Goal: Transaction & Acquisition: Download file/media

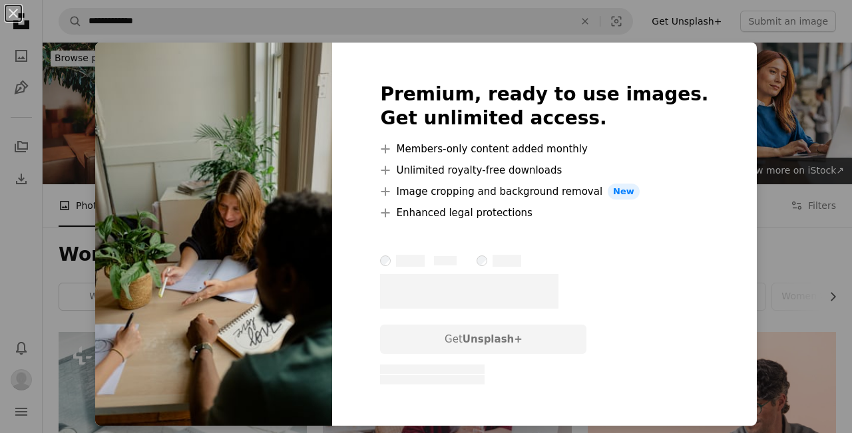
scroll to position [2021, 0]
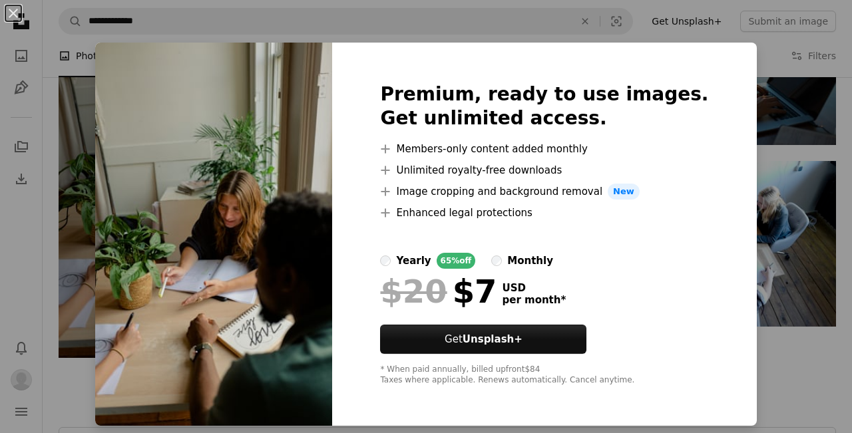
click at [763, 170] on div "An X shape Premium, ready to use images. Get unlimited access. A plus sign Memb…" at bounding box center [426, 216] width 852 height 433
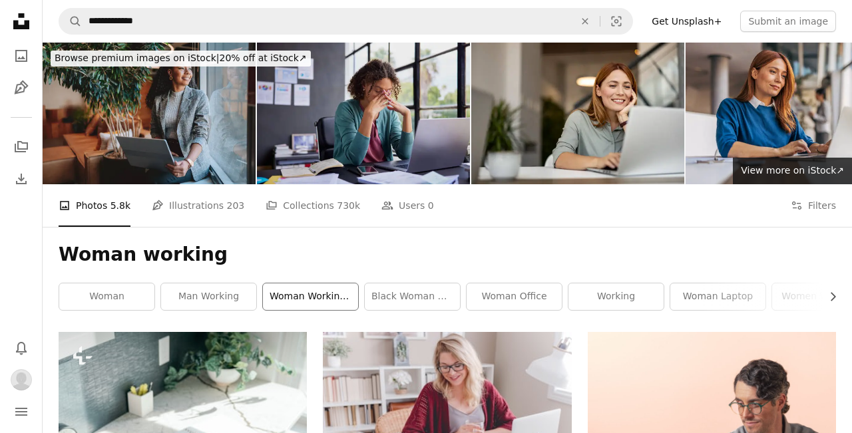
click at [306, 309] on link "woman working laptop" at bounding box center [310, 296] width 95 height 27
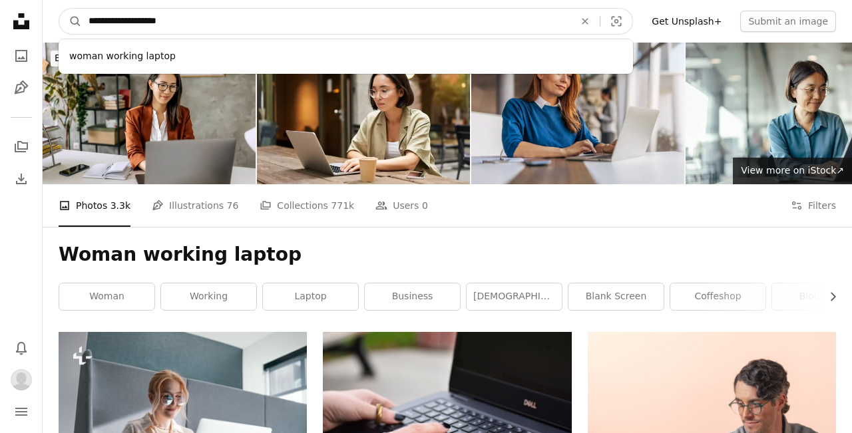
drag, startPoint x: 190, startPoint y: 18, endPoint x: 35, endPoint y: 18, distance: 155.1
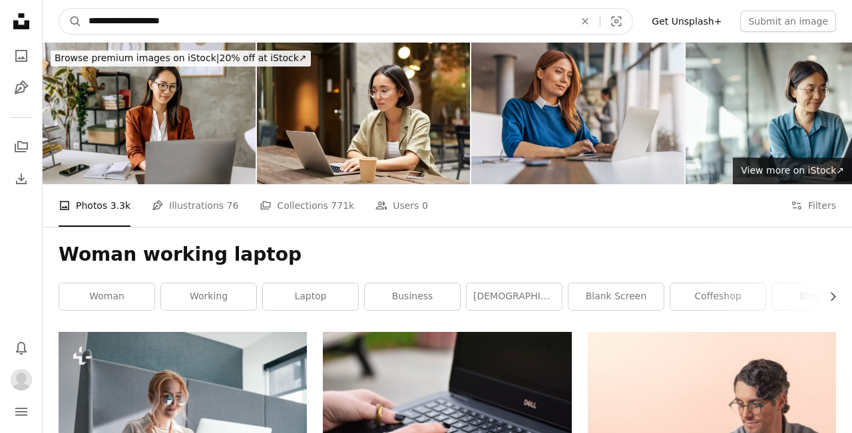
type input "**********"
click button "A magnifying glass" at bounding box center [70, 21] width 23 height 25
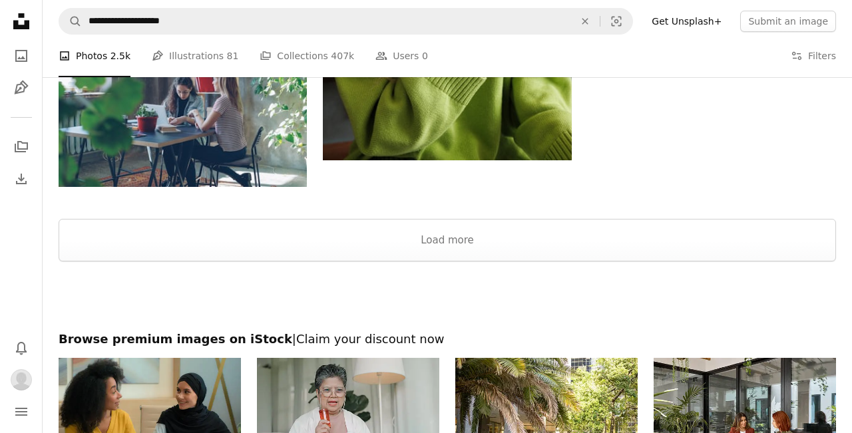
scroll to position [1643, 0]
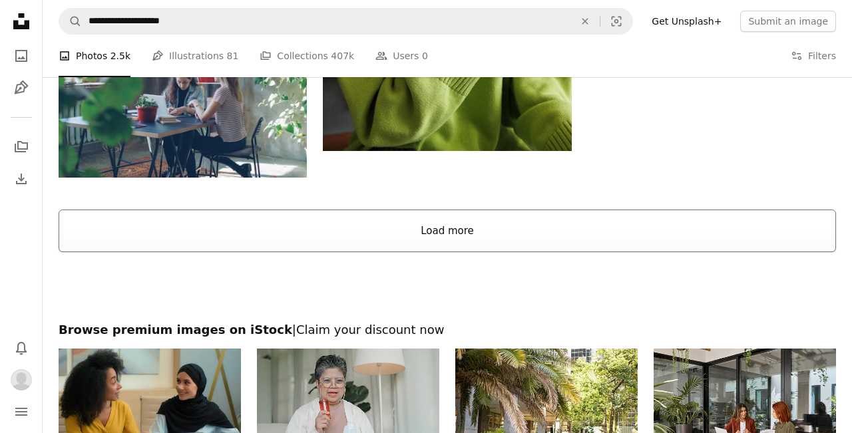
click at [422, 244] on button "Load more" at bounding box center [447, 231] width 777 height 43
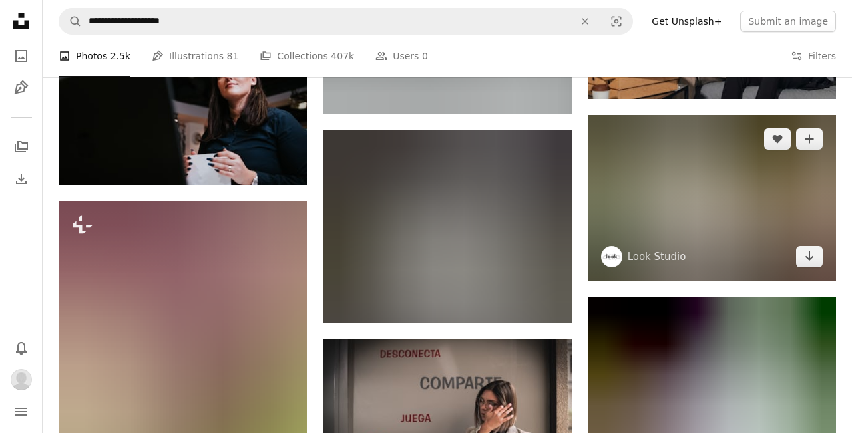
scroll to position [10823, 0]
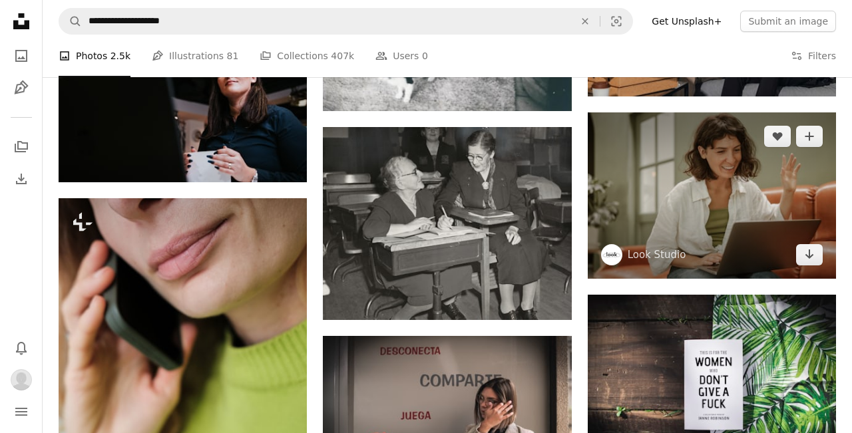
click at [712, 267] on img at bounding box center [712, 195] width 248 height 166
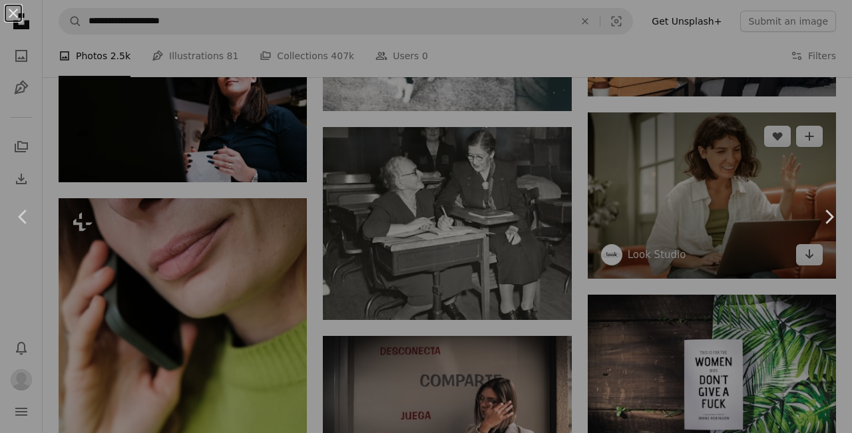
click at [712, 267] on div "An X shape Chevron left Chevron right" at bounding box center [426, 216] width 852 height 433
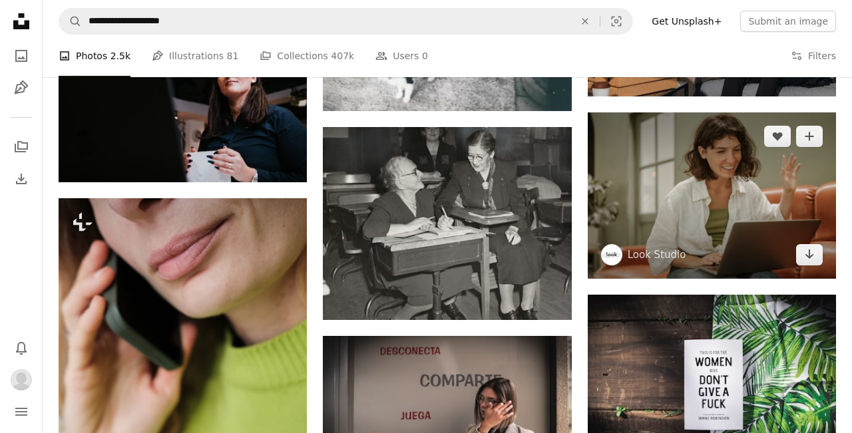
click at [714, 240] on img at bounding box center [712, 195] width 248 height 166
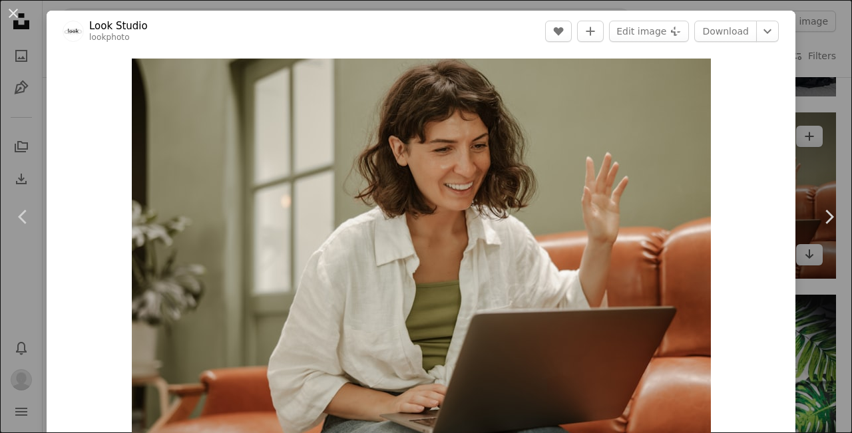
click at [711, 240] on img "Zoom in on this image" at bounding box center [421, 252] width 579 height 386
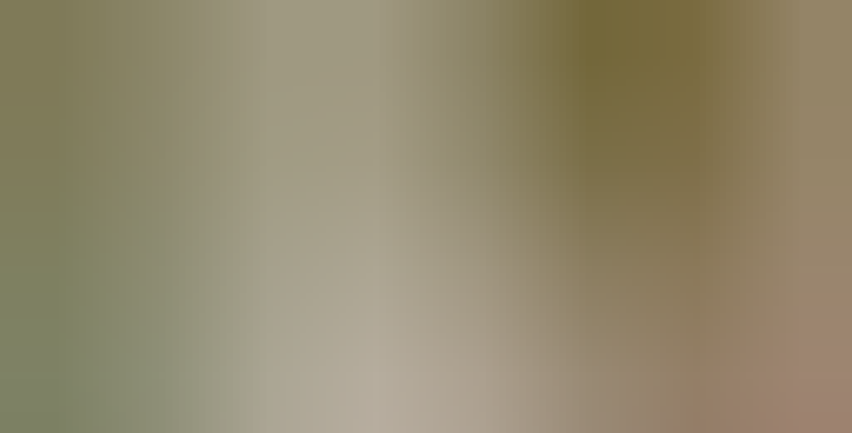
scroll to position [68, 0]
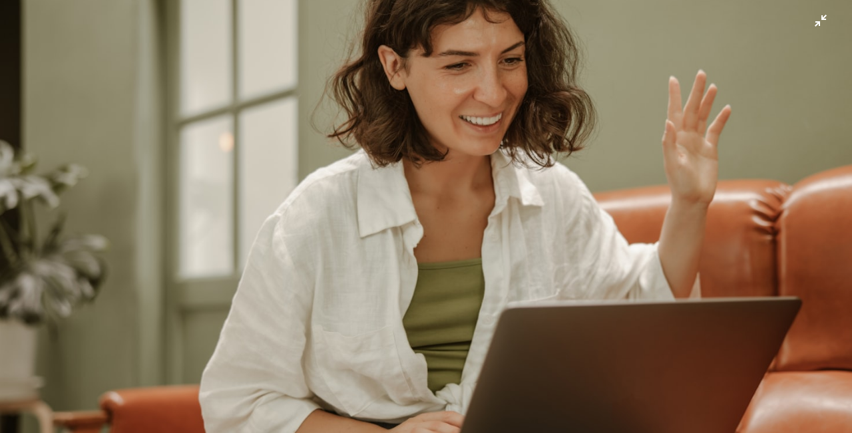
click at [823, 21] on img "Zoom out on this image" at bounding box center [425, 215] width 853 height 569
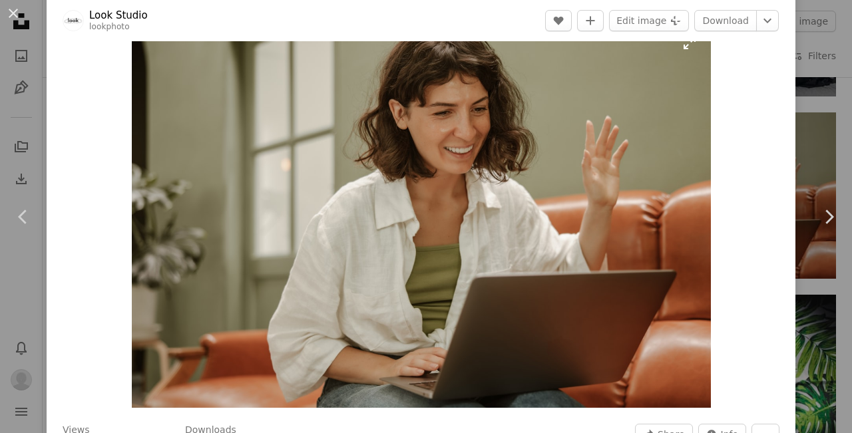
scroll to position [25, 0]
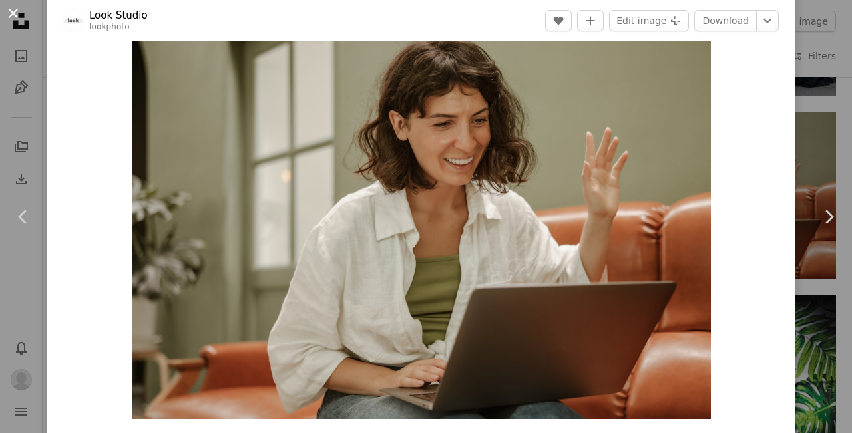
click at [13, 11] on button "An X shape" at bounding box center [13, 13] width 16 height 16
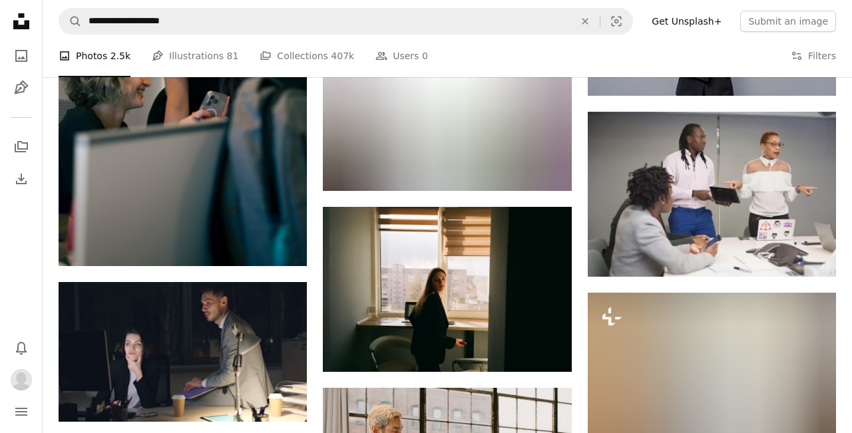
scroll to position [12252, 0]
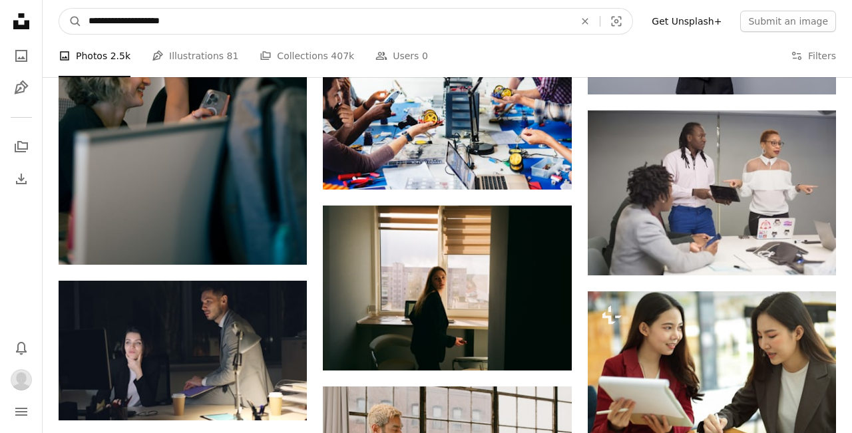
drag, startPoint x: 219, startPoint y: 22, endPoint x: 59, endPoint y: 21, distance: 160.4
click at [59, 21] on form "**********" at bounding box center [346, 21] width 574 height 27
type input "**********"
click button "A magnifying glass" at bounding box center [70, 21] width 23 height 25
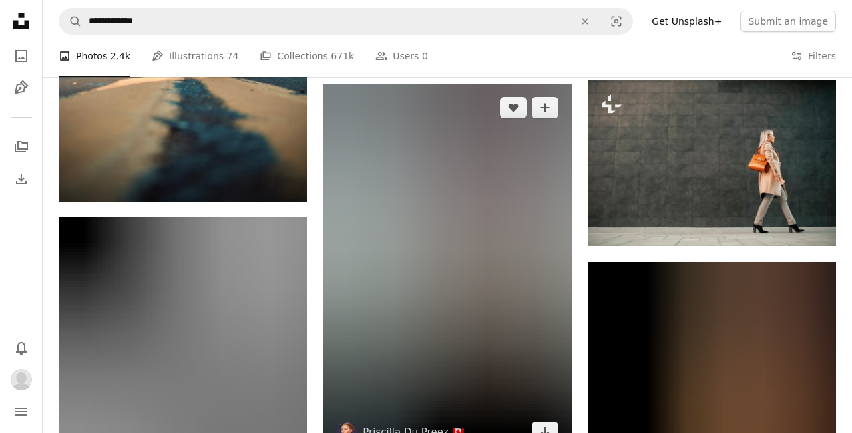
scroll to position [992, 0]
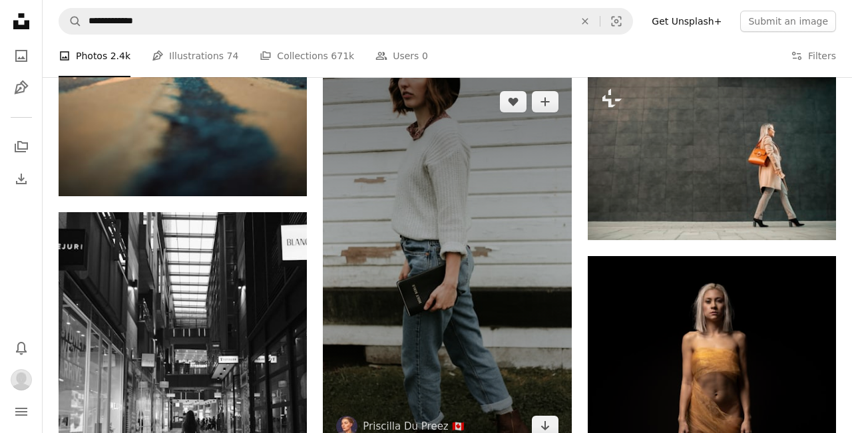
click at [489, 297] on img at bounding box center [447, 264] width 248 height 373
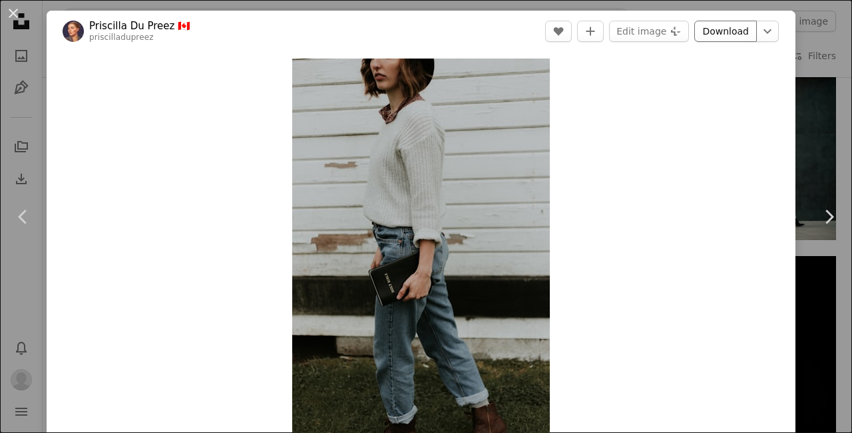
click at [735, 33] on link "Download" at bounding box center [725, 31] width 63 height 21
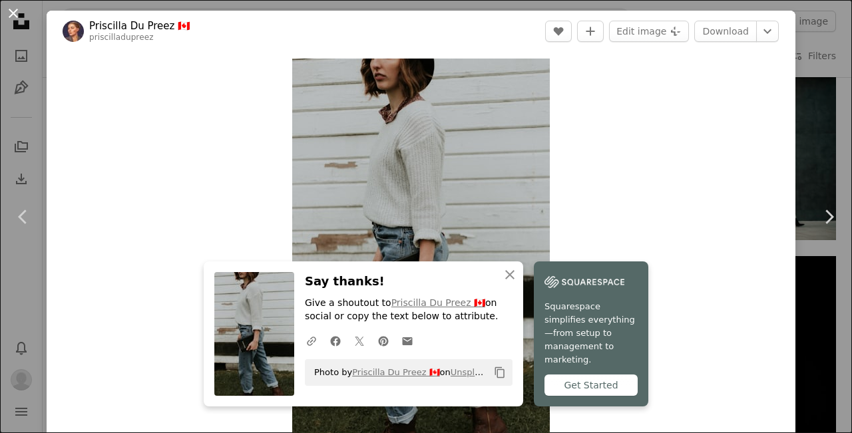
click at [15, 13] on button "An X shape" at bounding box center [13, 13] width 16 height 16
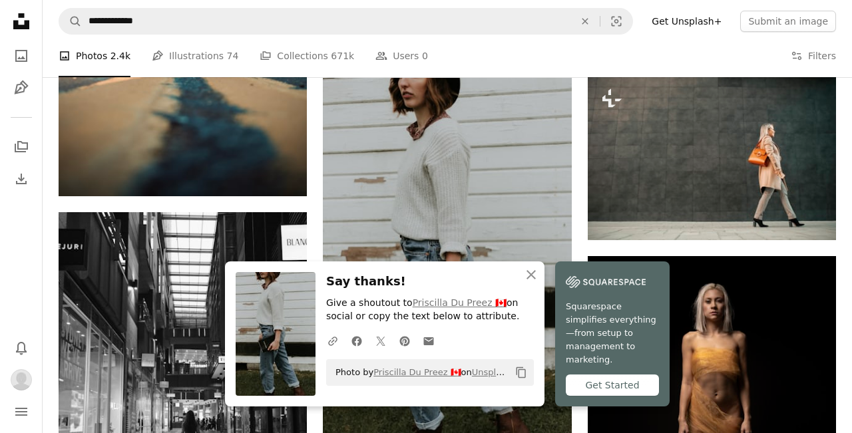
click at [711, 62] on div "A photo Photos 2.4k Pen Tool Illustrations 74 A stack of folders Collections 67…" at bounding box center [447, 56] width 777 height 43
click at [530, 280] on icon "button" at bounding box center [530, 274] width 9 height 9
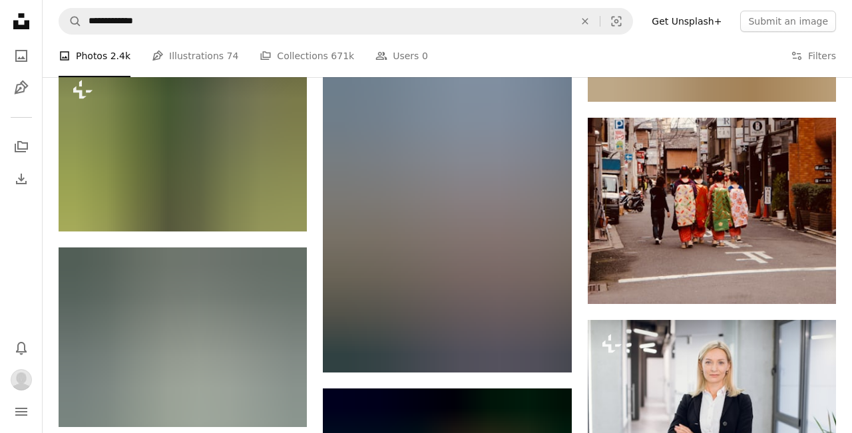
scroll to position [11839, 0]
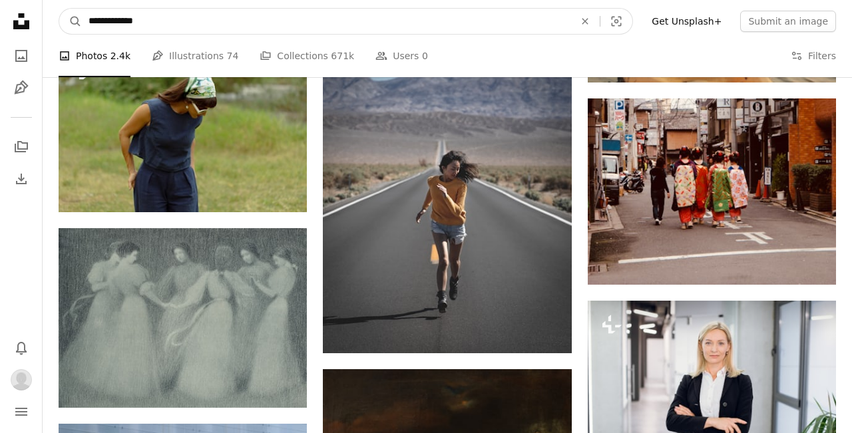
click at [266, 17] on input "**********" at bounding box center [326, 21] width 488 height 25
type input "**********"
click button "A magnifying glass" at bounding box center [70, 21] width 23 height 25
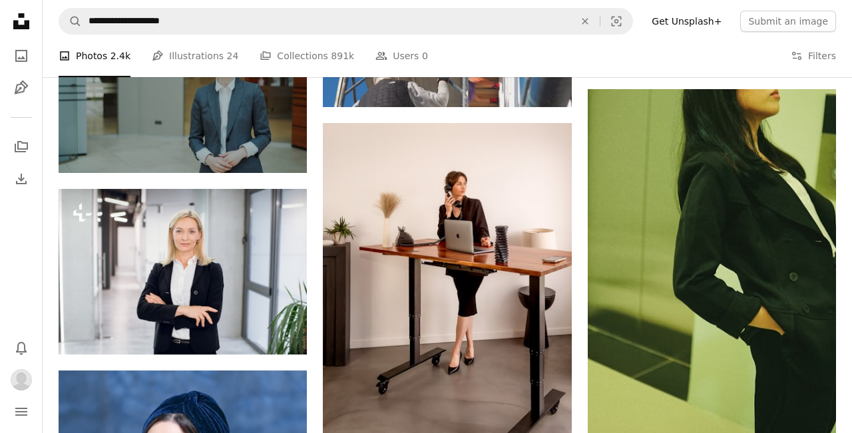
scroll to position [5319, 0]
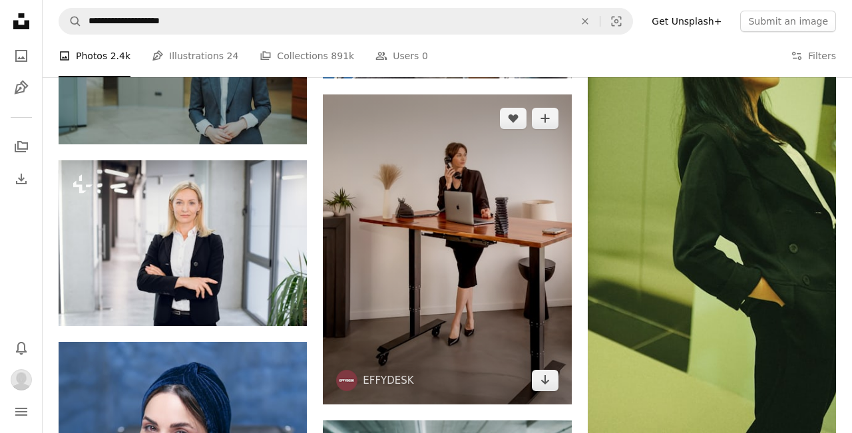
click at [376, 296] on img at bounding box center [447, 249] width 248 height 311
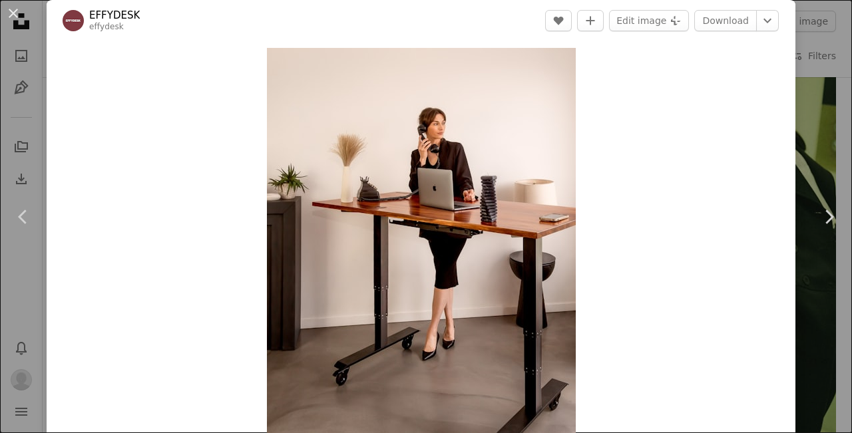
scroll to position [7, 0]
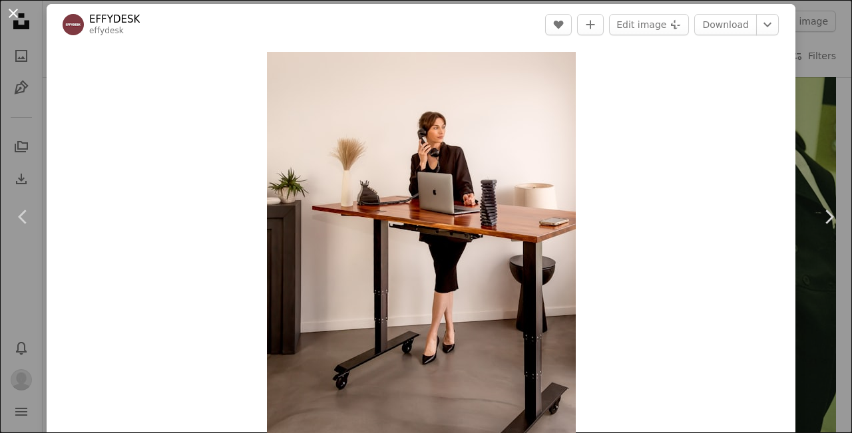
click at [11, 17] on button "An X shape" at bounding box center [13, 13] width 16 height 16
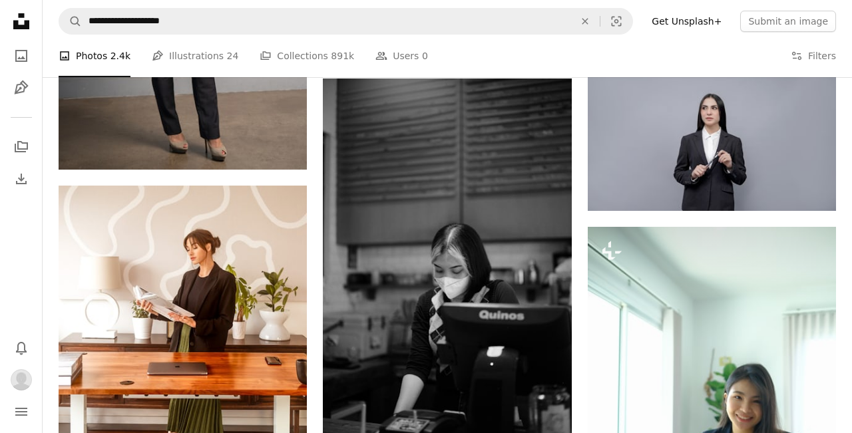
scroll to position [6582, 0]
